Goal: Check status: Check status

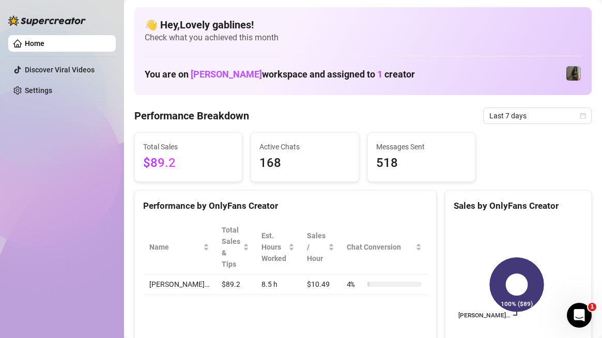
click at [215, 280] on td "$89.2" at bounding box center [235, 284] width 40 height 20
click at [164, 164] on span "$89.2" at bounding box center [188, 163] width 90 height 20
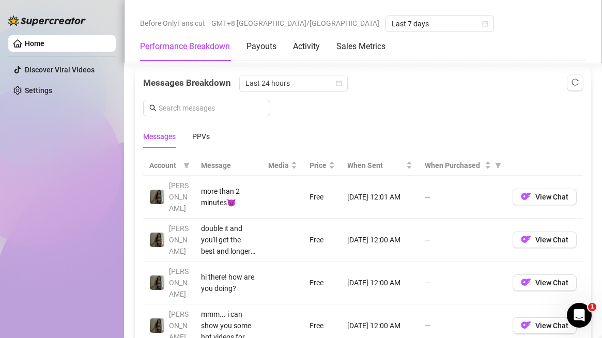
scroll to position [981, 0]
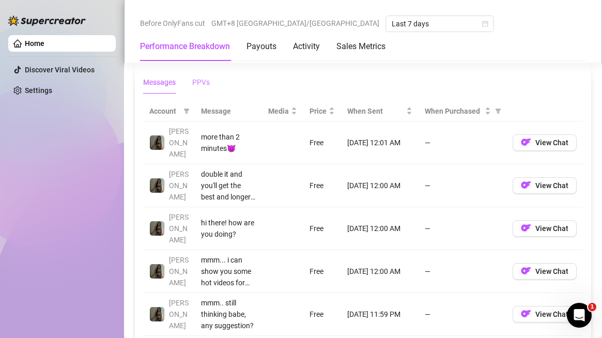
click at [206, 83] on div "PPVs" at bounding box center [201, 81] width 18 height 11
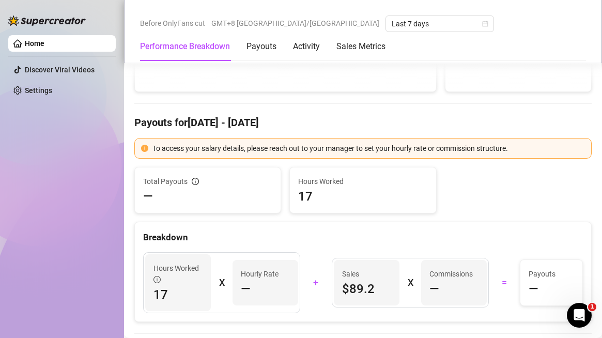
scroll to position [88, 0]
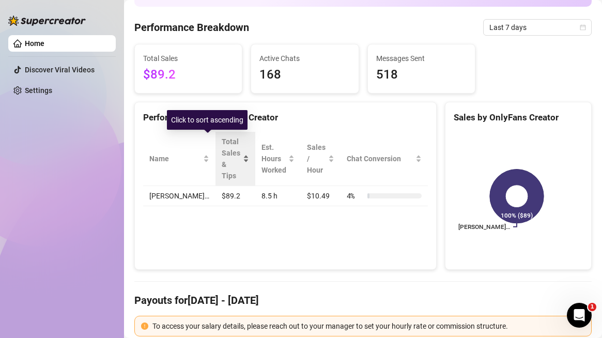
click at [222, 154] on span "Total Sales & Tips" at bounding box center [231, 158] width 19 height 45
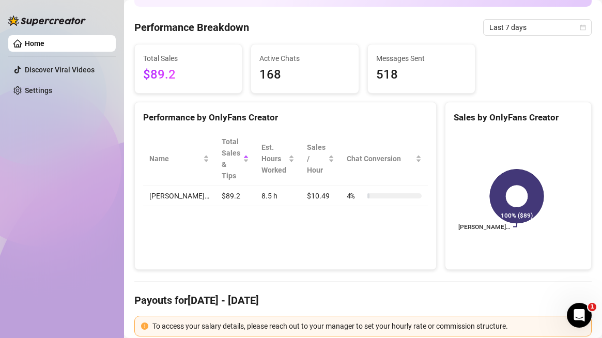
click at [215, 189] on td "$89.2" at bounding box center [235, 196] width 40 height 20
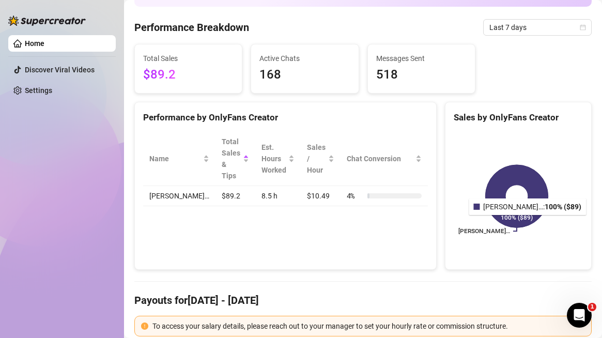
click at [503, 226] on icon at bounding box center [516, 196] width 63 height 63
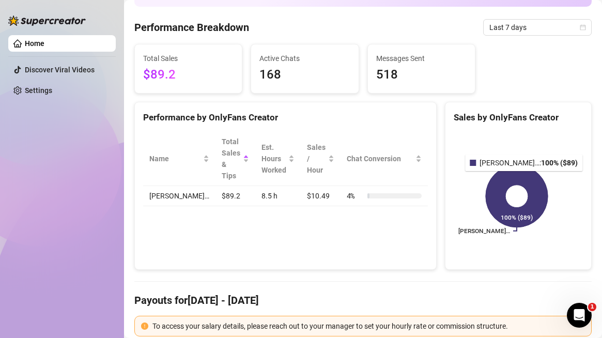
click at [502, 178] on icon at bounding box center [516, 196] width 62 height 62
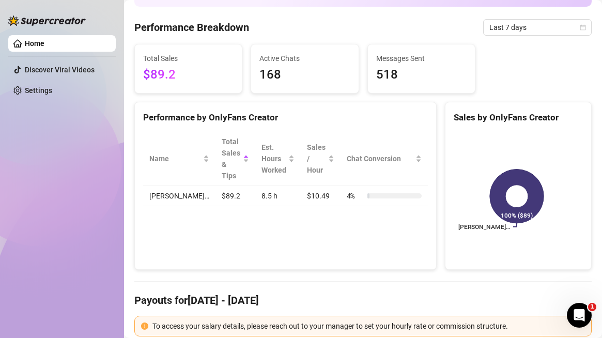
click at [504, 195] on rect at bounding box center [516, 196] width 127 height 129
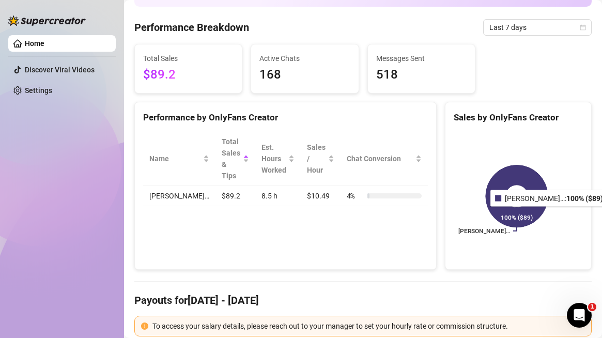
click at [527, 214] on icon at bounding box center [516, 196] width 62 height 62
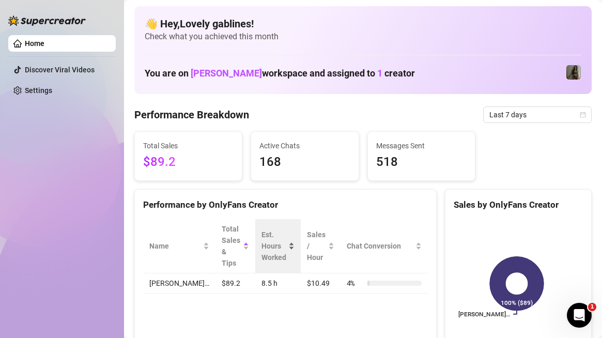
scroll to position [0, 0]
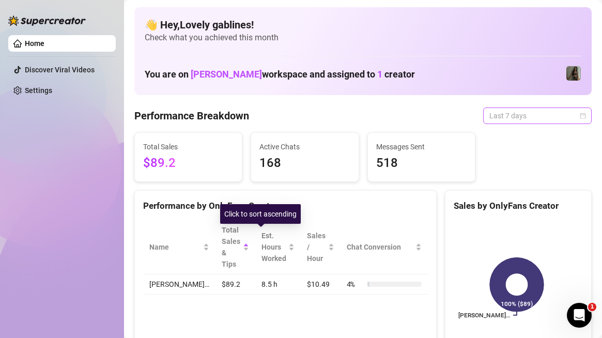
click at [525, 110] on span "Last 7 days" at bounding box center [537, 115] width 96 height 15
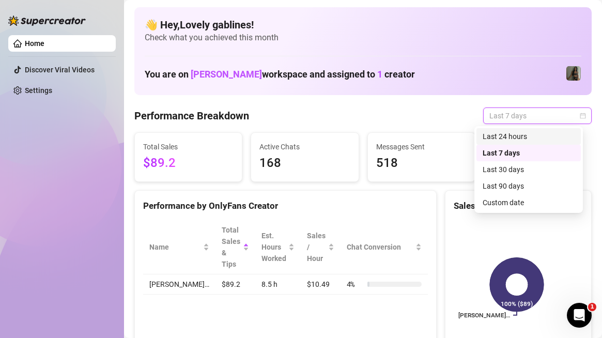
click at [511, 136] on div "Last 24 hours" at bounding box center [528, 136] width 92 height 11
